Goal: Task Accomplishment & Management: Manage account settings

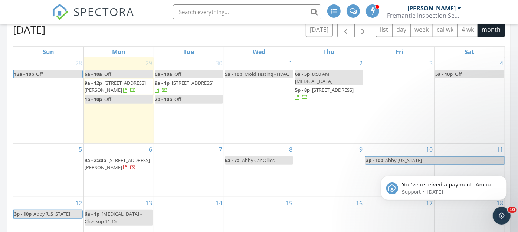
scroll to position [854, 530]
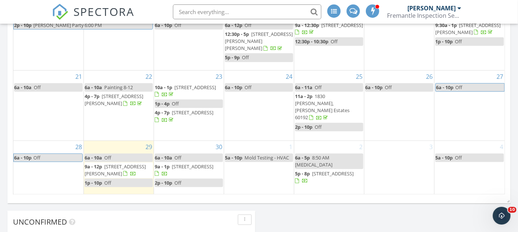
scroll to position [492, 0]
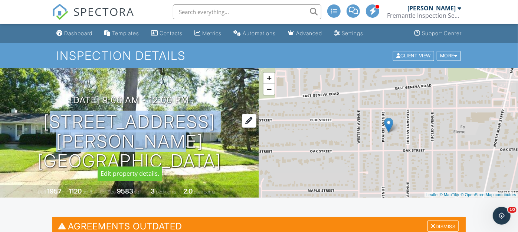
drag, startPoint x: 63, startPoint y: 129, endPoint x: 142, endPoint y: 151, distance: 81.7
click at [142, 151] on h1 "771 Prairie Ave Glen Ellyn, IL 60137" at bounding box center [129, 141] width 235 height 59
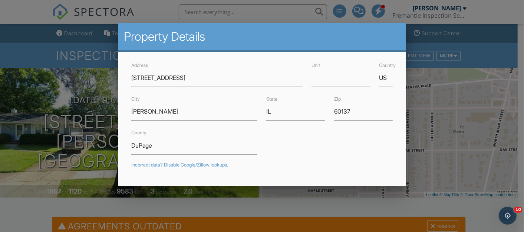
click at [40, 186] on div at bounding box center [262, 108] width 524 height 291
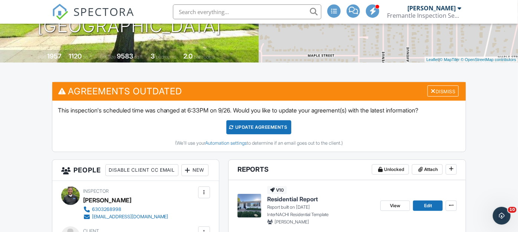
scroll to position [247, 0]
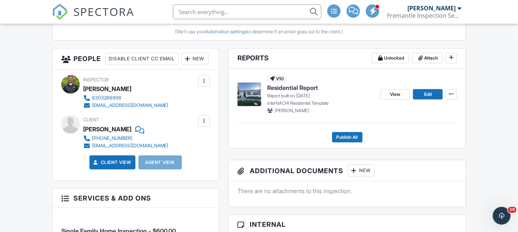
drag, startPoint x: 130, startPoint y: 143, endPoint x: 84, endPoint y: 147, distance: 46.5
click at [84, 135] on div "[PERSON_NAME]" at bounding box center [107, 129] width 48 height 11
copy div "[PERSON_NAME]"
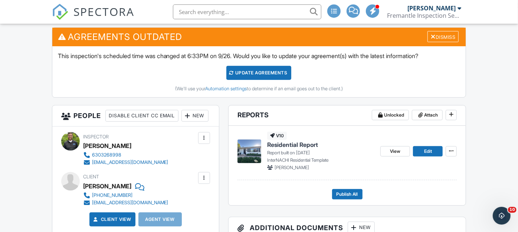
scroll to position [123, 0]
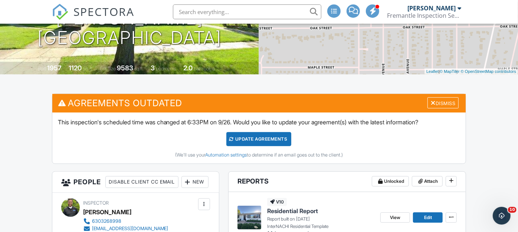
drag, startPoint x: 444, startPoint y: 102, endPoint x: 437, endPoint y: 116, distance: 16.1
click at [444, 101] on div "Dismiss" at bounding box center [442, 102] width 31 height 11
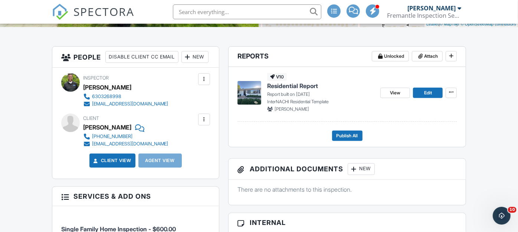
scroll to position [206, 0]
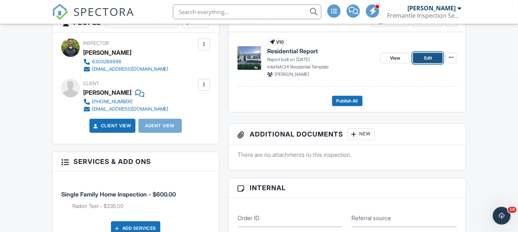
click at [426, 57] on span "Edit" at bounding box center [428, 57] width 8 height 7
